Goal: Transaction & Acquisition: Book appointment/travel/reservation

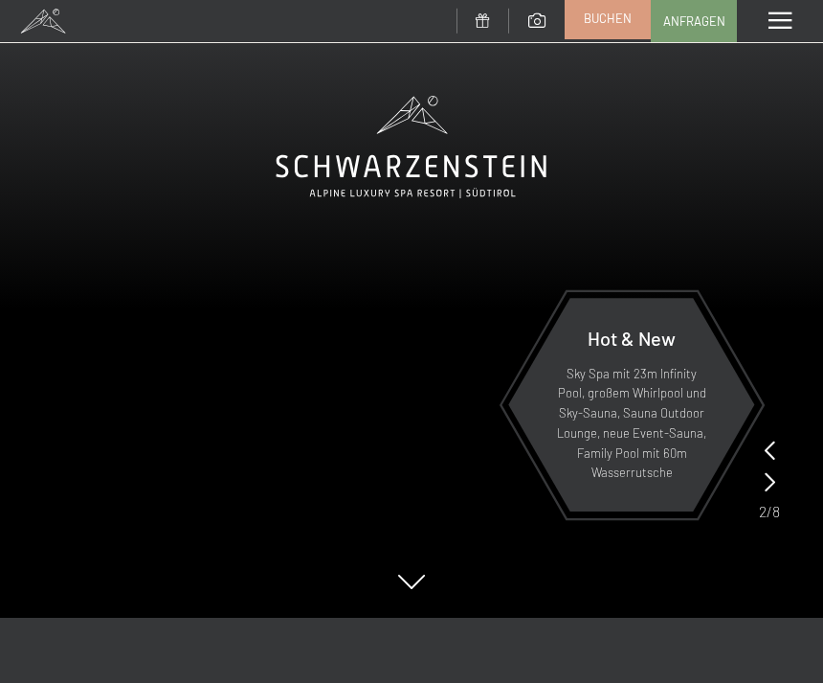
click at [590, 21] on span "Buchen" at bounding box center [608, 18] width 48 height 17
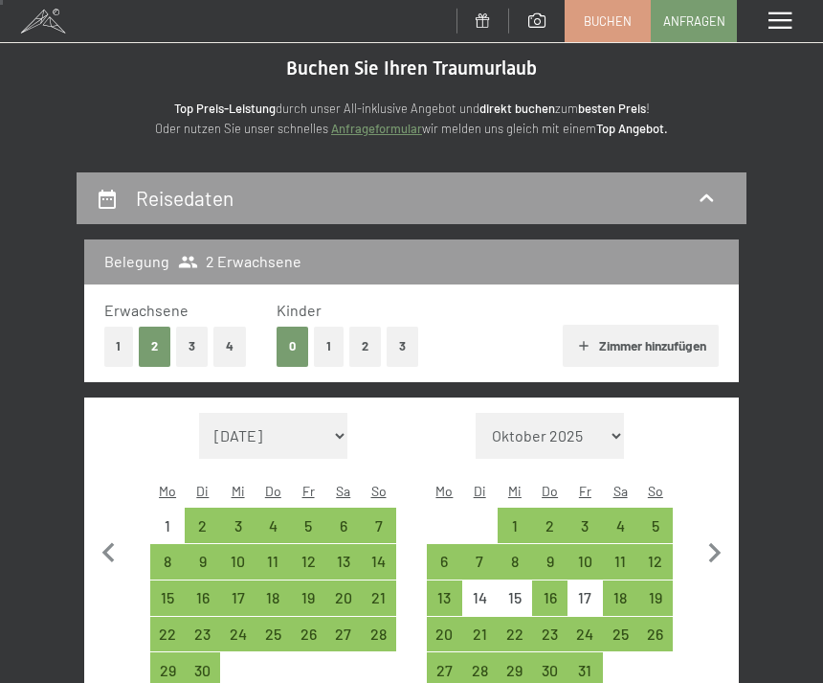
scroll to position [79, 0]
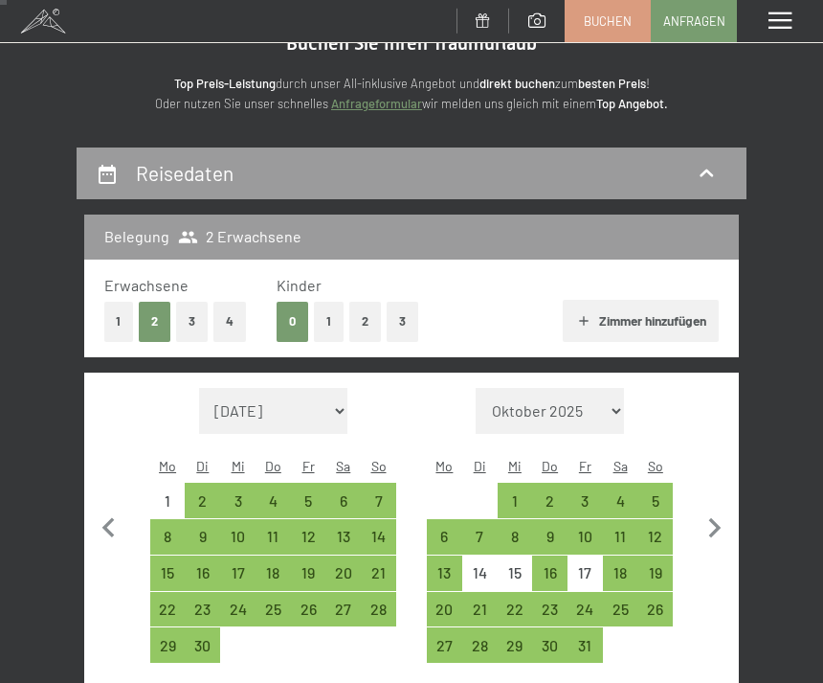
click at [227, 402] on select "[DATE] Oktober 2025 [DATE] Dezember 2025 Januar 2026 Februar 2026 März 2026 [DA…" at bounding box center [273, 411] width 149 height 46
select select "[DATE]"
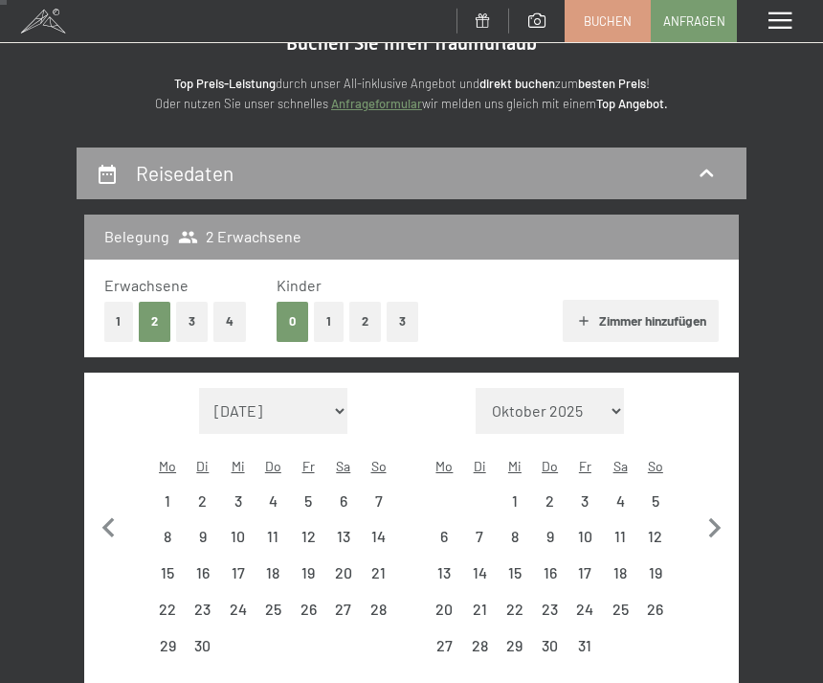
select select "[DATE]"
click at [345, 565] on div "20" at bounding box center [343, 581] width 32 height 32
select select "[DATE]"
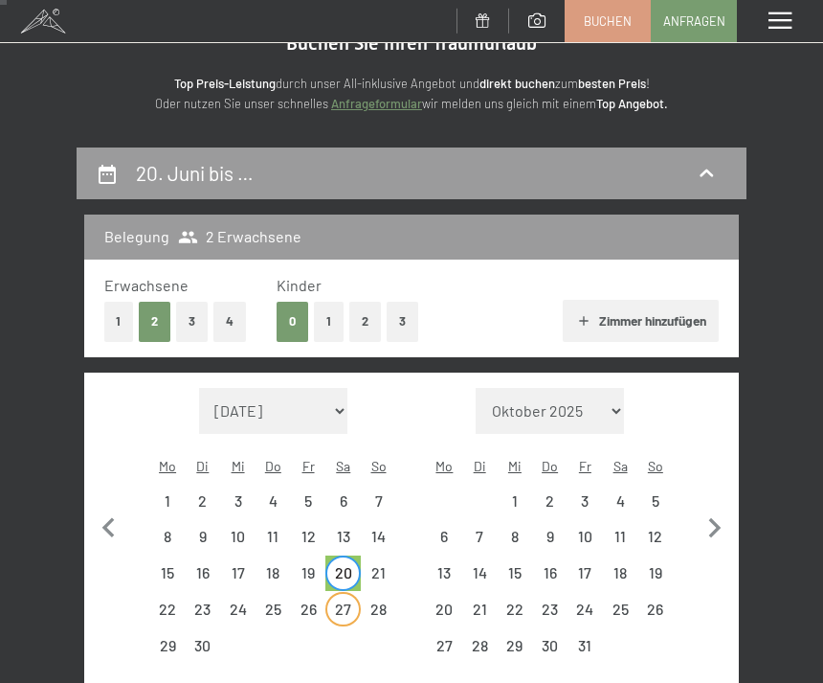
click at [346, 601] on div "27" at bounding box center [343, 617] width 32 height 32
select select "[DATE]"
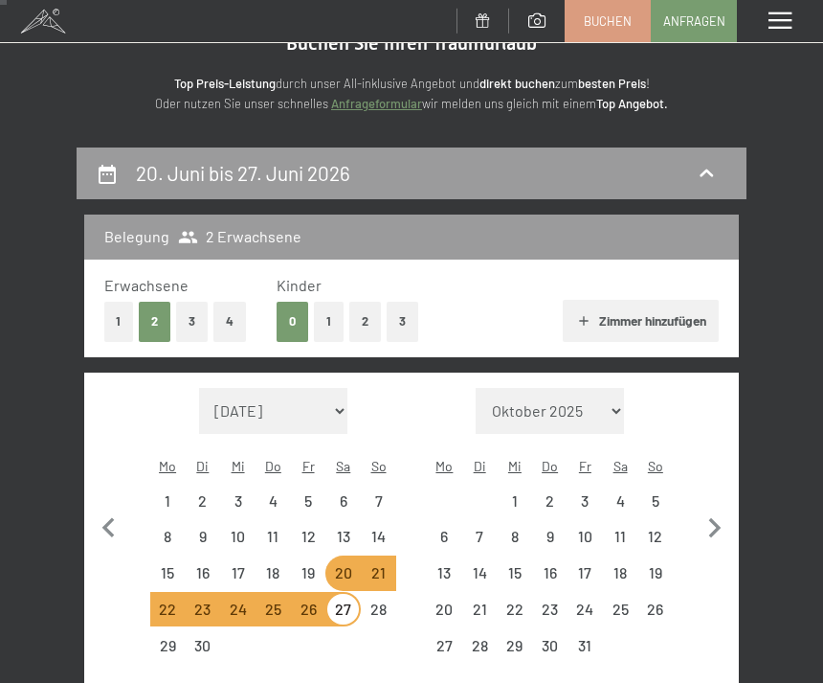
click at [227, 390] on select "[DATE] Oktober 2025 [DATE] Dezember 2025 Januar 2026 Februar 2026 März 2026 [DA…" at bounding box center [273, 411] width 149 height 46
select select "[DATE]"
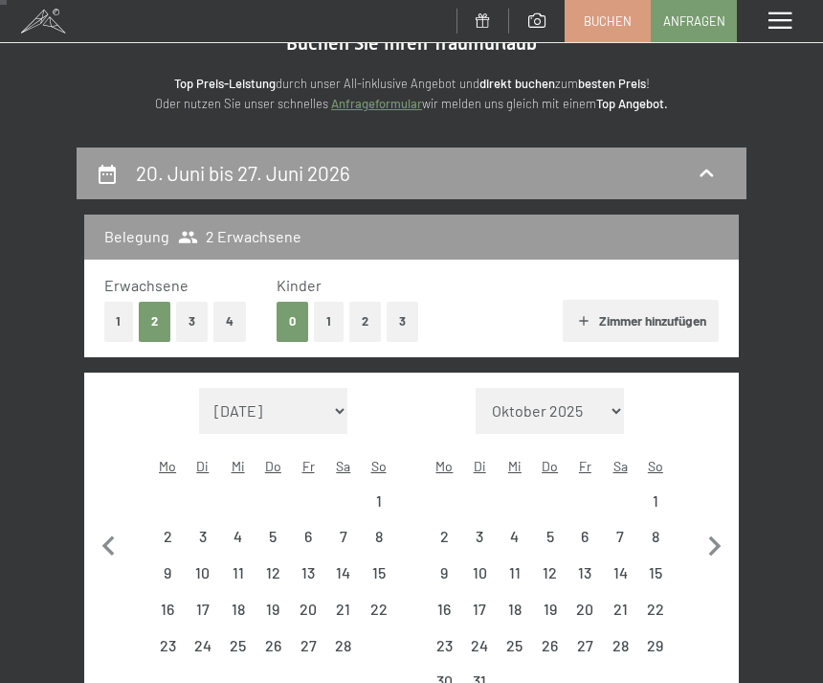
select select "[DATE]"
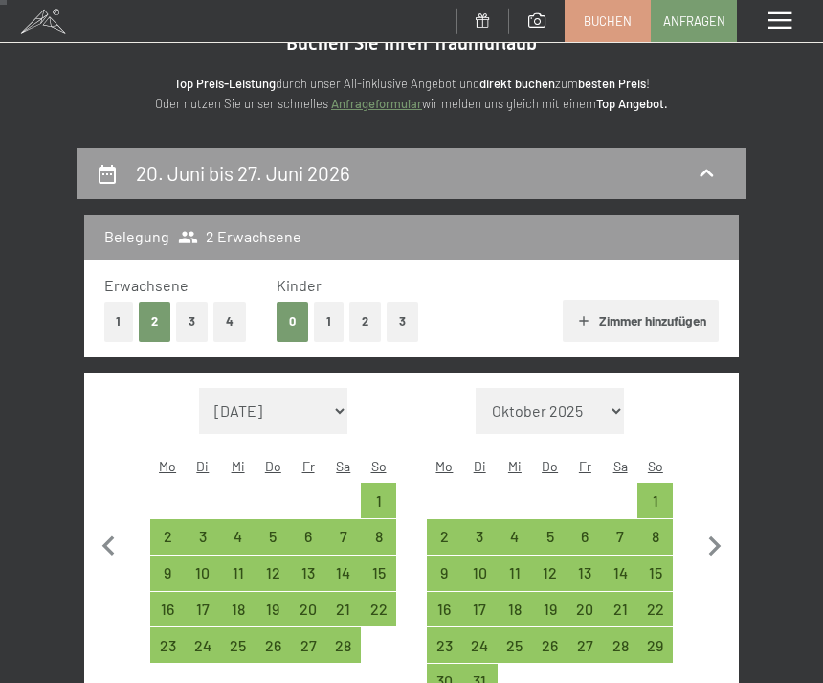
click at [224, 402] on select "[DATE] Oktober 2025 [DATE] Dezember 2025 Januar 2026 Februar 2026 März 2026 [DA…" at bounding box center [273, 411] width 149 height 46
select select "[DATE]"
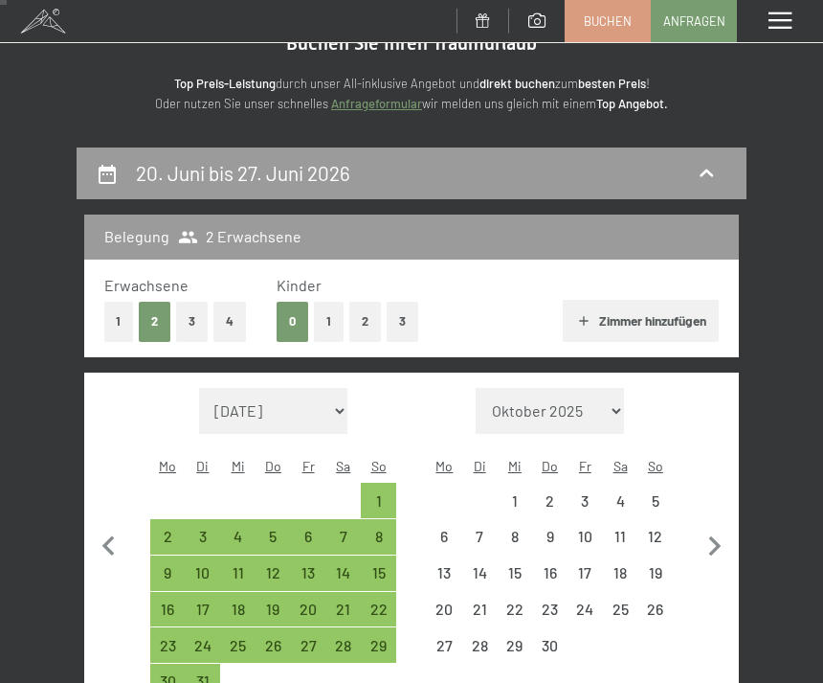
select select "[DATE]"
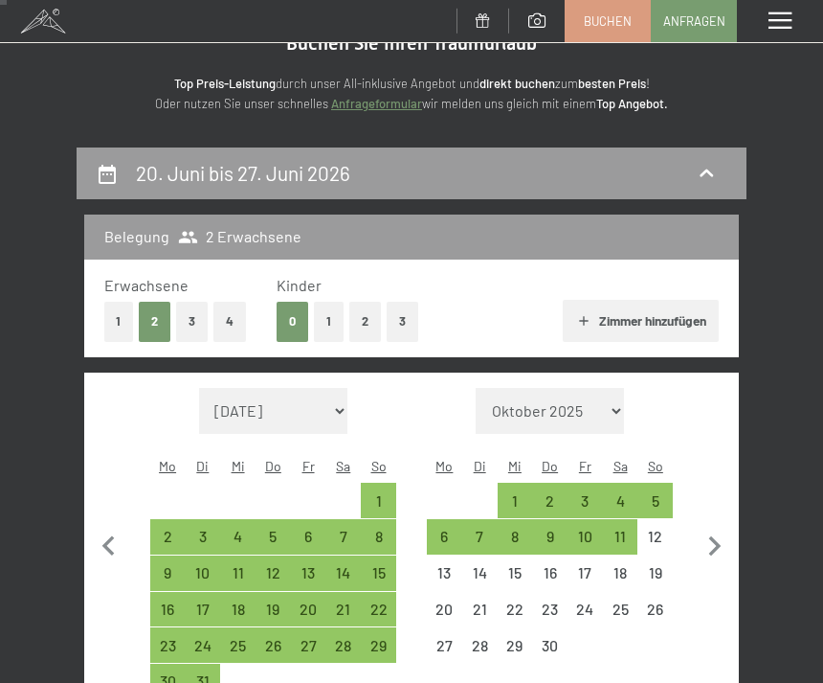
click at [227, 403] on select "[DATE] Oktober 2025 [DATE] Dezember 2025 Januar 2026 Februar 2026 März 2026 [DA…" at bounding box center [273, 411] width 149 height 46
select select "[DATE]"
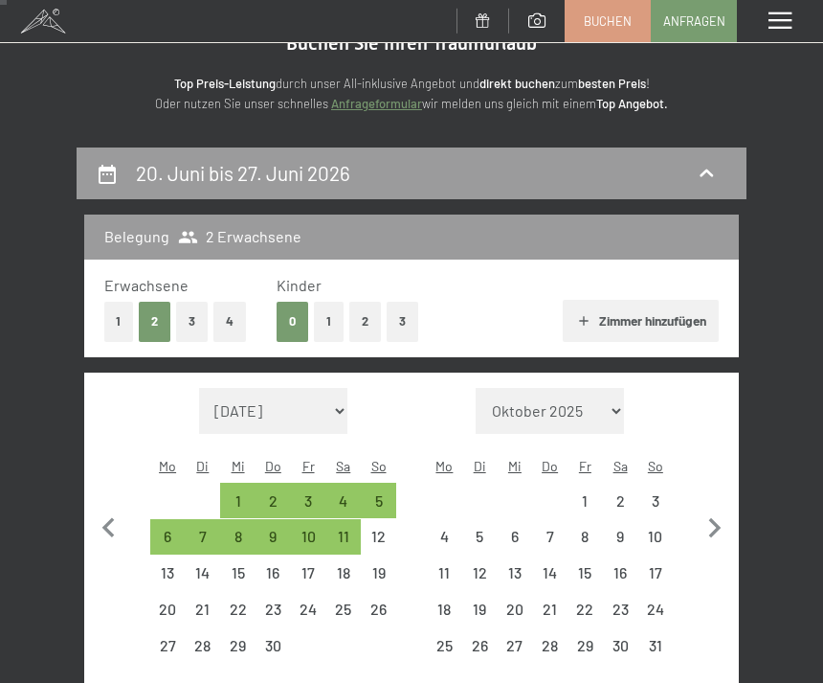
select select "[DATE]"
click at [218, 410] on select "[DATE] Oktober 2025 [DATE] Dezember 2025 Januar 2026 Februar 2026 März 2026 [DA…" at bounding box center [273, 411] width 149 height 46
select select "[DATE]"
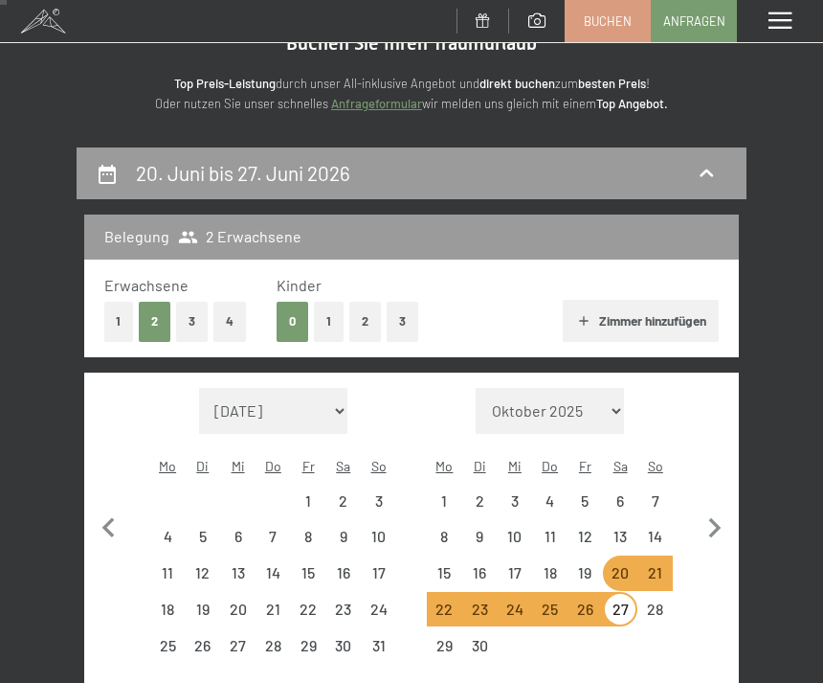
click at [219, 395] on select "[DATE] Oktober 2025 [DATE] Dezember 2025 Januar 2026 Februar 2026 März 2026 [DA…" at bounding box center [273, 411] width 149 height 46
select select "[DATE]"
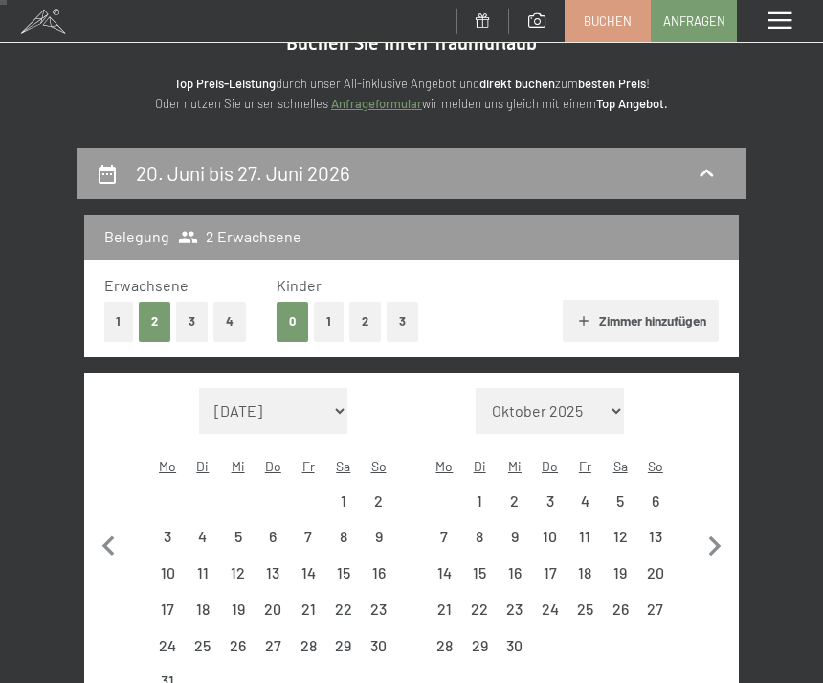
select select "[DATE]"
click at [233, 407] on select "[DATE] Oktober 2025 [DATE] Dezember 2025 Januar 2026 Februar 2026 März 2026 [DA…" at bounding box center [273, 411] width 149 height 46
select select "[DATE]"
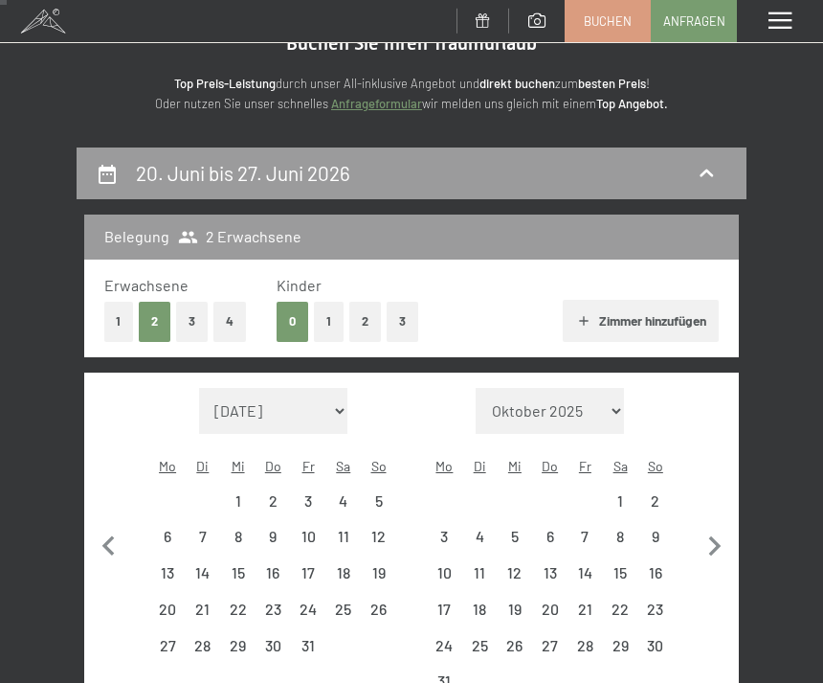
click at [228, 403] on select "[DATE] Oktober 2025 [DATE] Dezember 2025 Januar 2026 Februar 2026 März 2026 [DA…" at bounding box center [273, 411] width 149 height 46
select select "[DATE]"
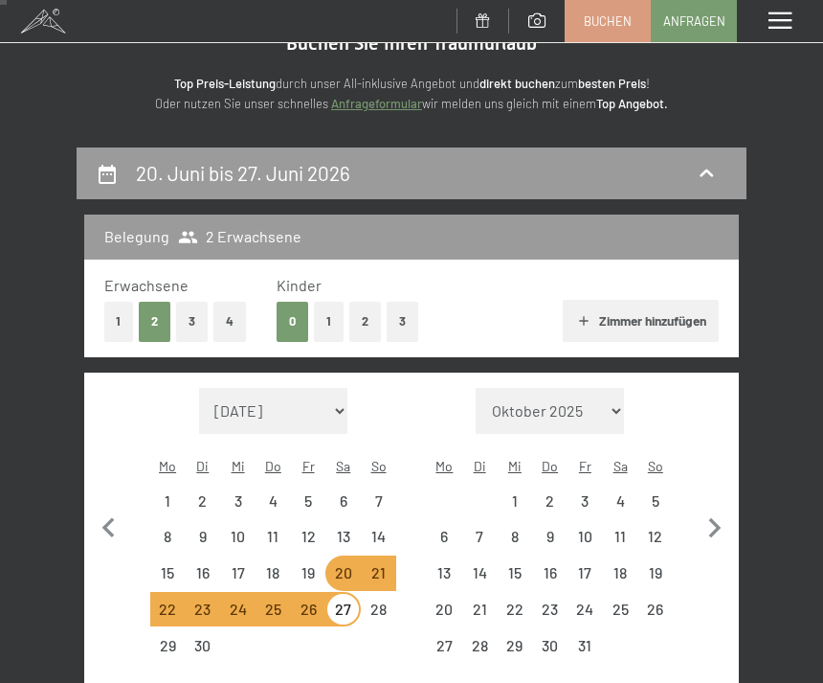
click at [217, 405] on select "[DATE] Oktober 2025 [DATE] Dezember 2025 Januar 2026 Februar 2026 März 2026 [DA…" at bounding box center [273, 411] width 149 height 46
select select "[DATE]"
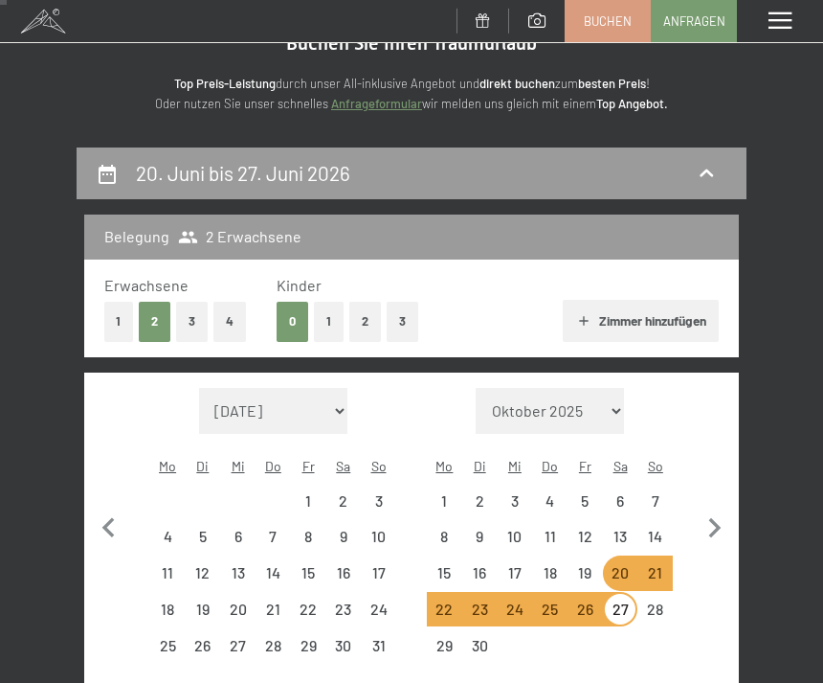
click at [215, 398] on select "[DATE] Oktober 2025 [DATE] Dezember 2025 Januar 2026 Februar 2026 März 2026 [DA…" at bounding box center [273, 411] width 149 height 46
select select "[DATE]"
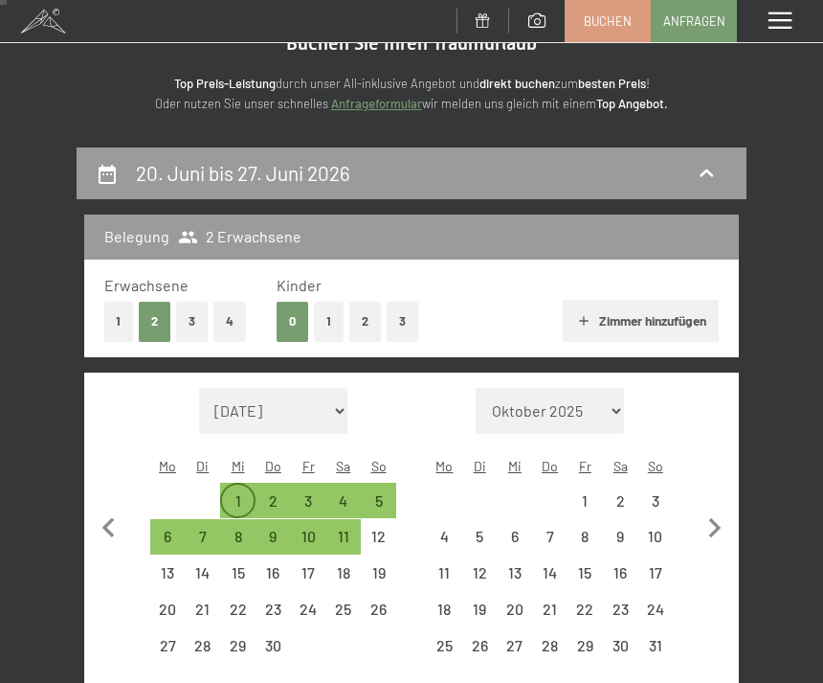
click at [232, 484] on div "1" at bounding box center [238, 500] width 32 height 32
select select "[DATE]"
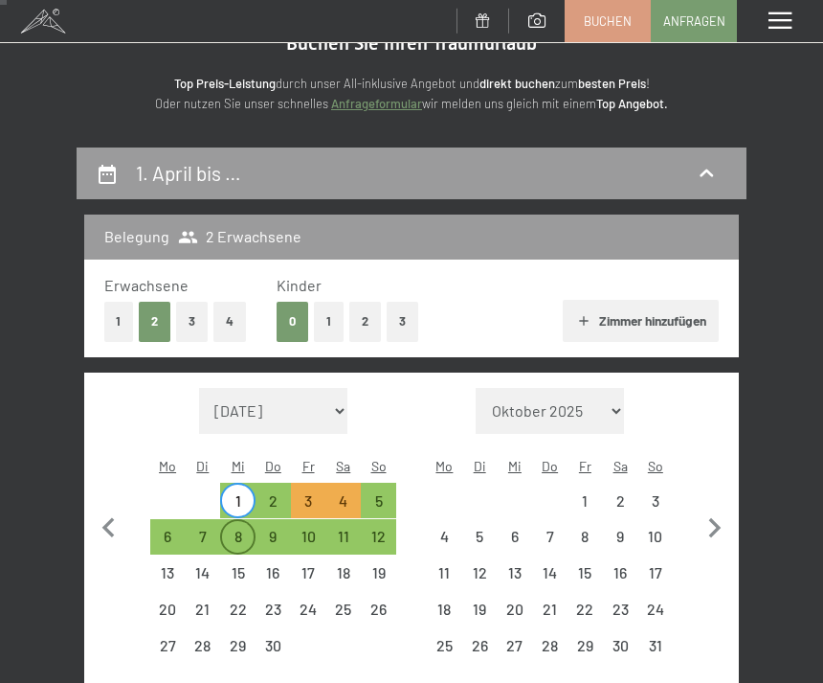
click at [236, 528] on div "8" at bounding box center [238, 544] width 32 height 32
select select "[DATE]"
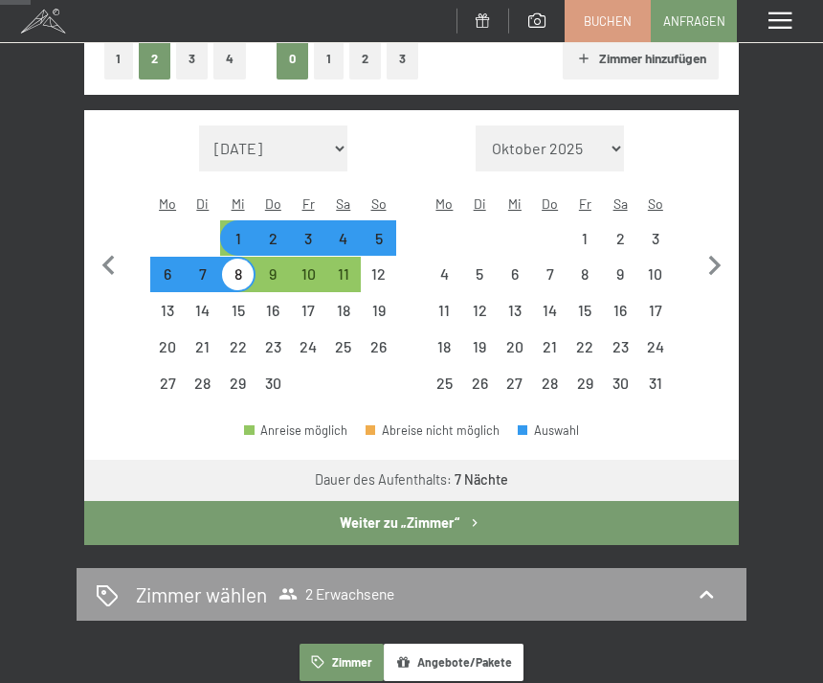
click at [283, 504] on button "Weiter zu „Zimmer“" at bounding box center [411, 523] width 655 height 44
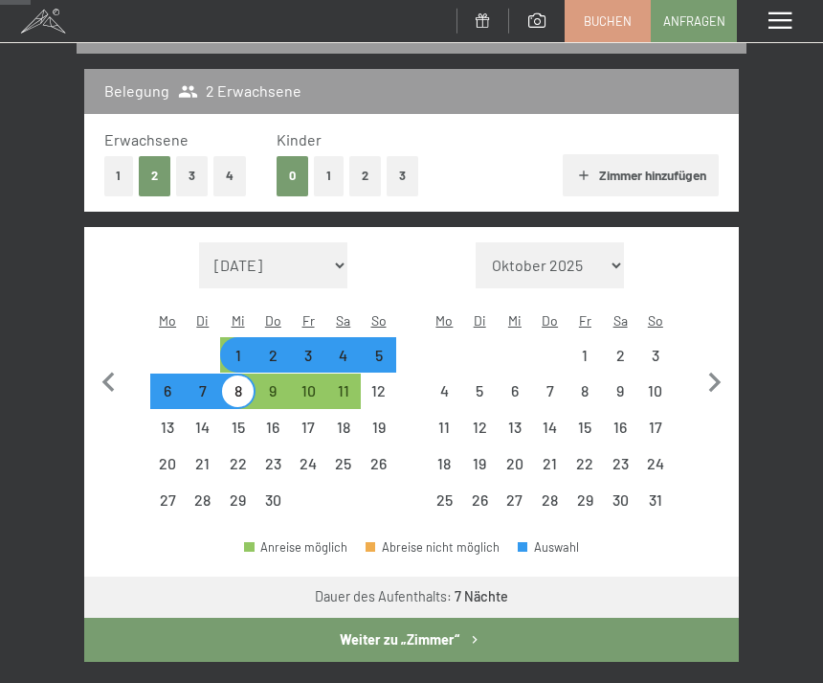
select select "[DATE]"
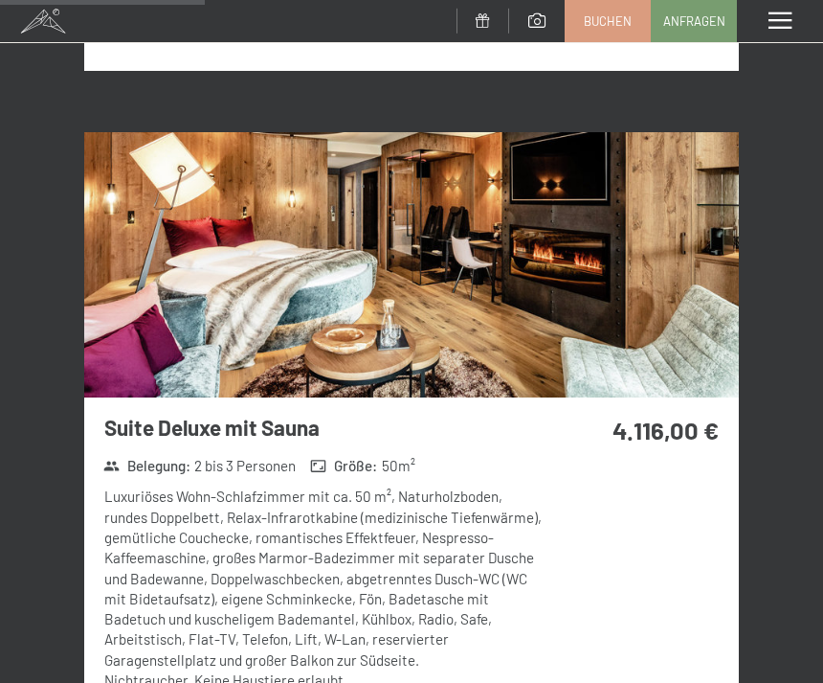
scroll to position [2169, 0]
